Goal: Task Accomplishment & Management: Manage account settings

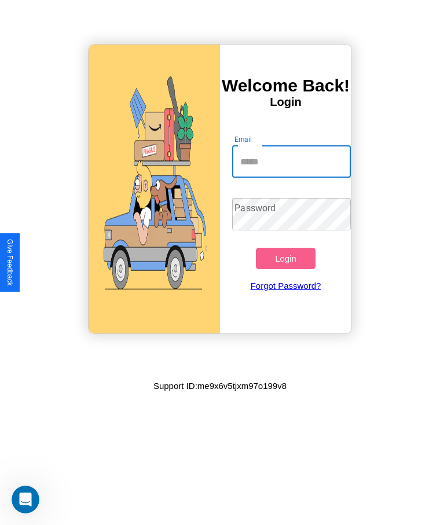
click at [291, 161] on input "Email" at bounding box center [291, 161] width 118 height 32
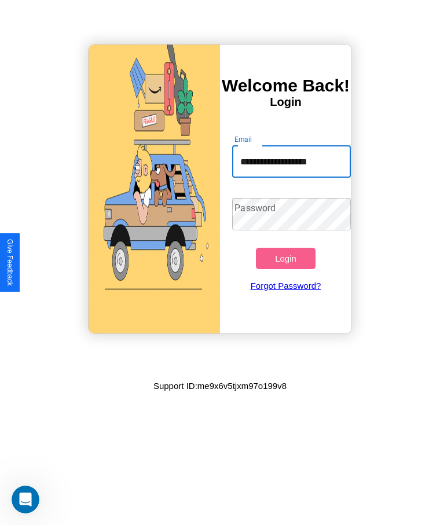
type input "**********"
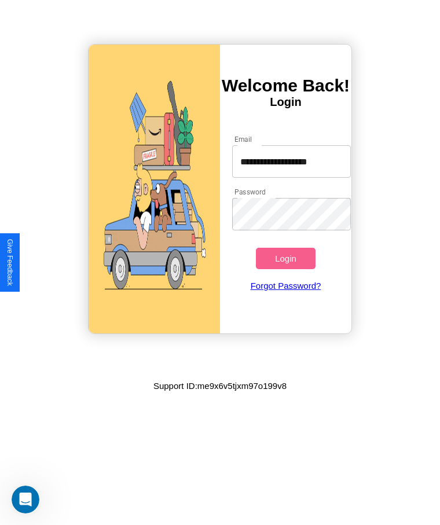
click at [285, 258] on button "Login" at bounding box center [285, 258] width 59 height 21
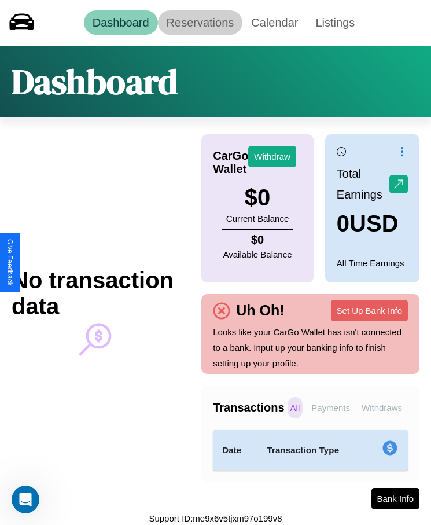
click at [200, 23] on link "Reservations" at bounding box center [200, 22] width 85 height 24
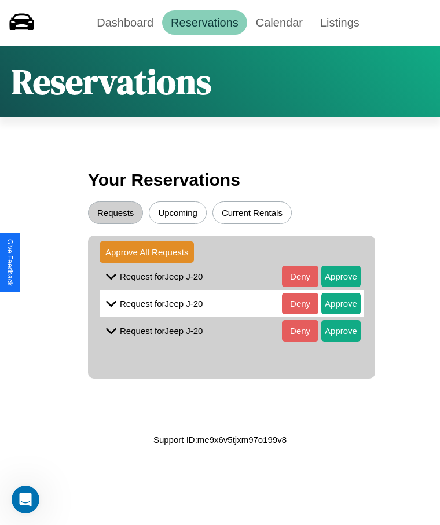
click at [178, 212] on button "Upcoming" at bounding box center [178, 212] width 58 height 23
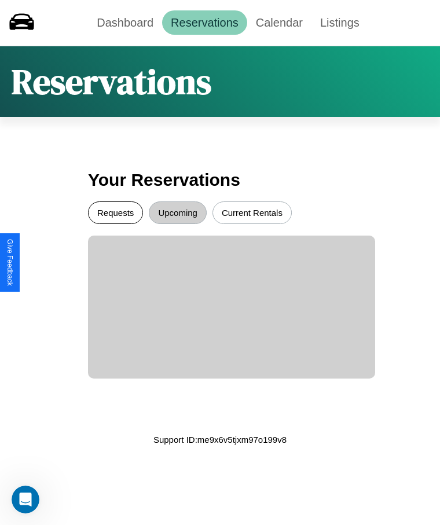
click at [115, 212] on button "Requests" at bounding box center [115, 212] width 55 height 23
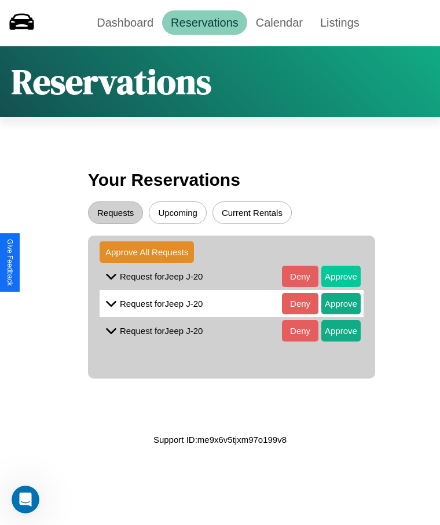
click at [332, 276] on button "Approve" at bounding box center [340, 276] width 39 height 21
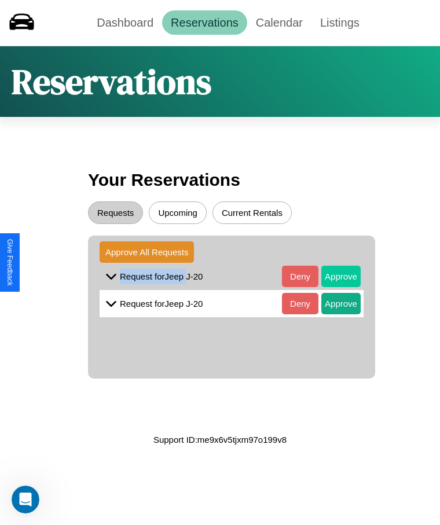
click at [332, 276] on button "Approve" at bounding box center [340, 276] width 39 height 21
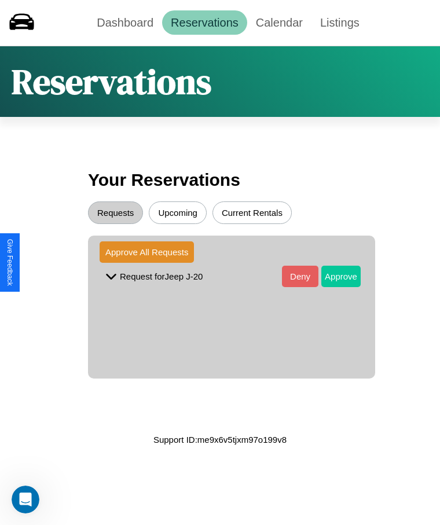
click at [332, 276] on button "Approve" at bounding box center [340, 276] width 39 height 21
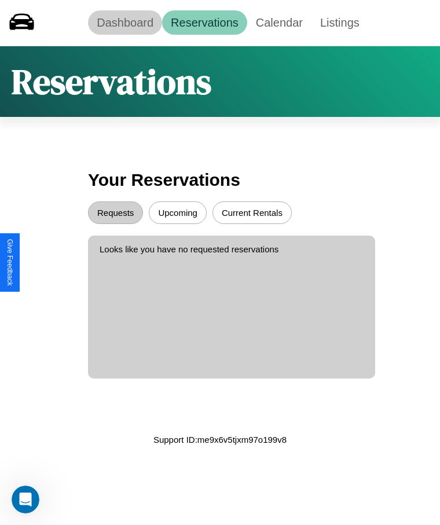
click at [125, 23] on link "Dashboard" at bounding box center [125, 22] width 74 height 24
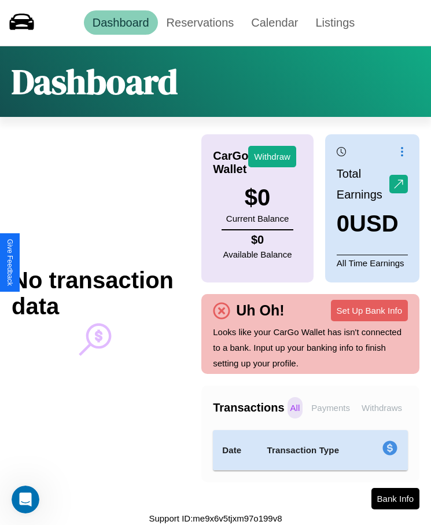
click at [295, 407] on p "All" at bounding box center [296, 407] width 16 height 21
click at [330, 407] on p "Payments" at bounding box center [330, 407] width 45 height 21
